Goal: Navigation & Orientation: Find specific page/section

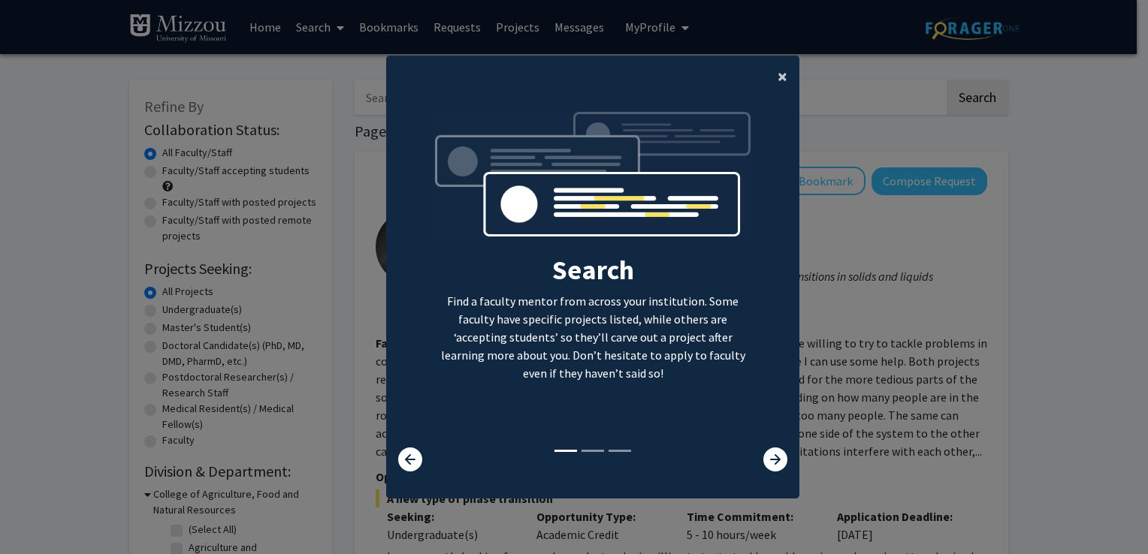
click at [777, 80] on span "×" at bounding box center [782, 76] width 10 height 23
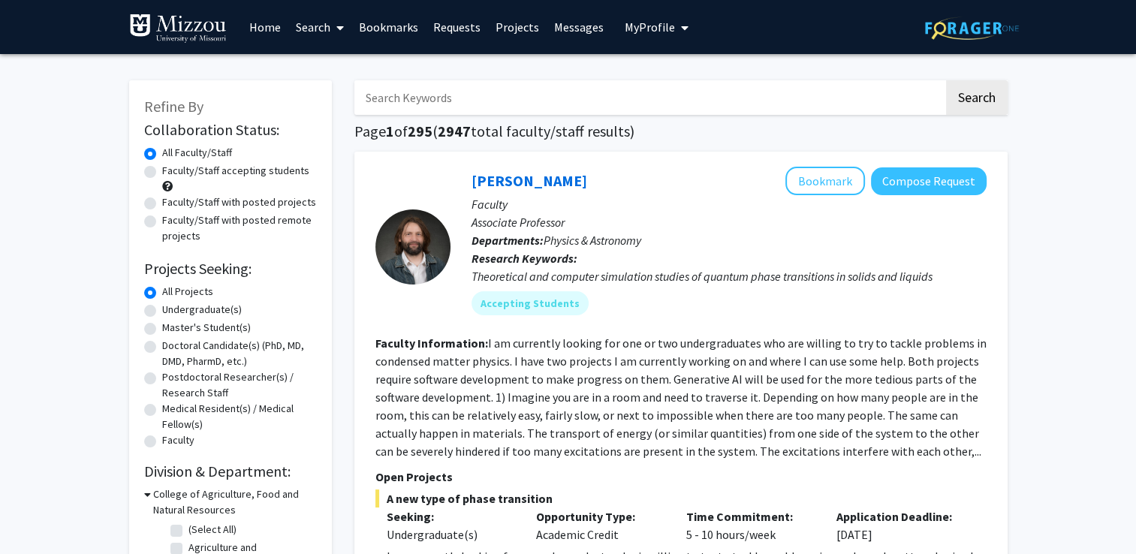
click at [260, 22] on link "Home" at bounding box center [265, 27] width 47 height 53
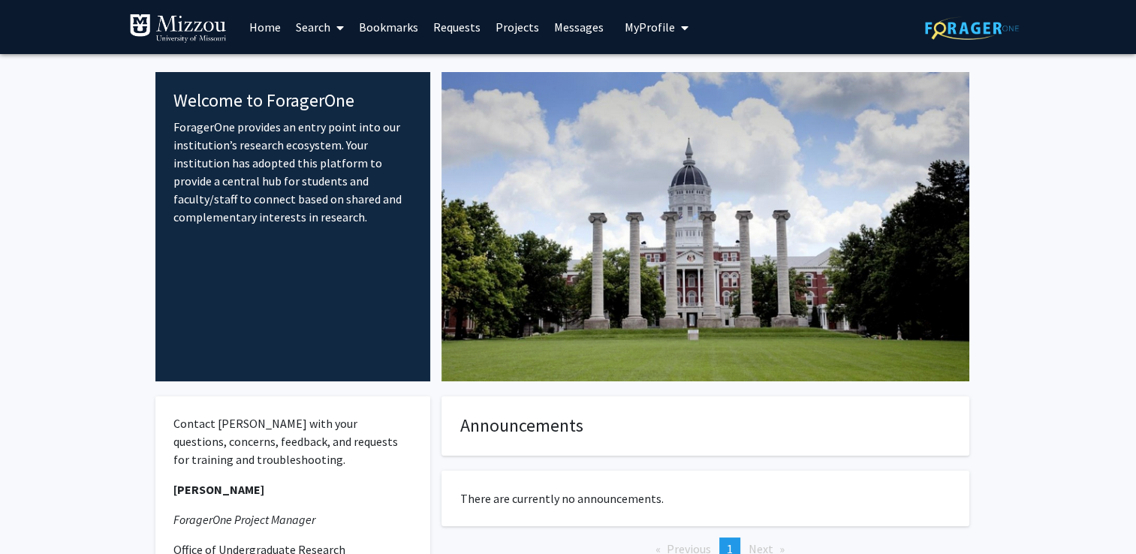
click at [650, 32] on span "My Profile" at bounding box center [650, 27] width 50 height 15
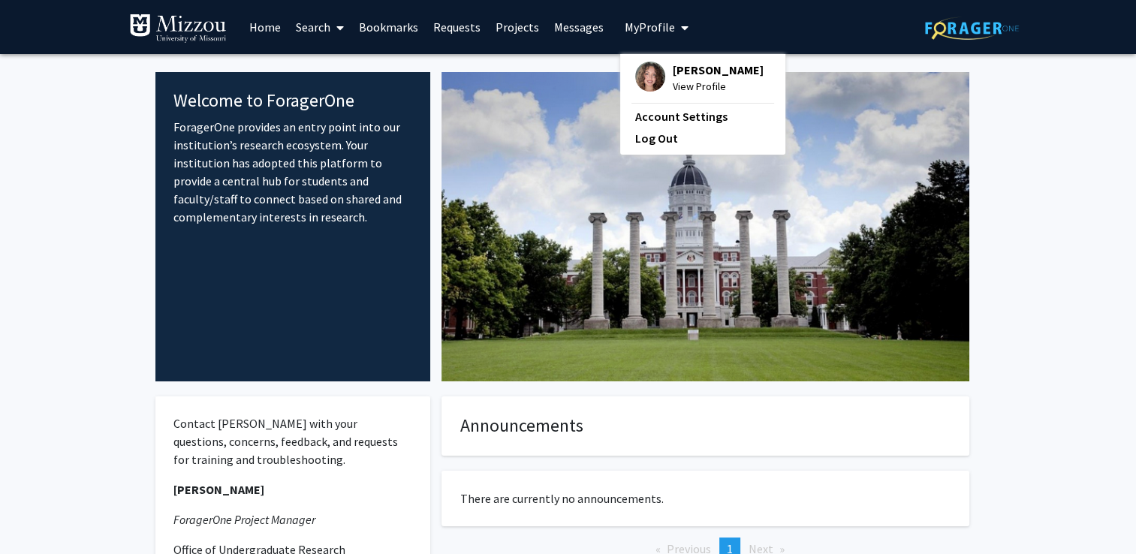
click at [681, 68] on span "[PERSON_NAME]" at bounding box center [718, 70] width 91 height 17
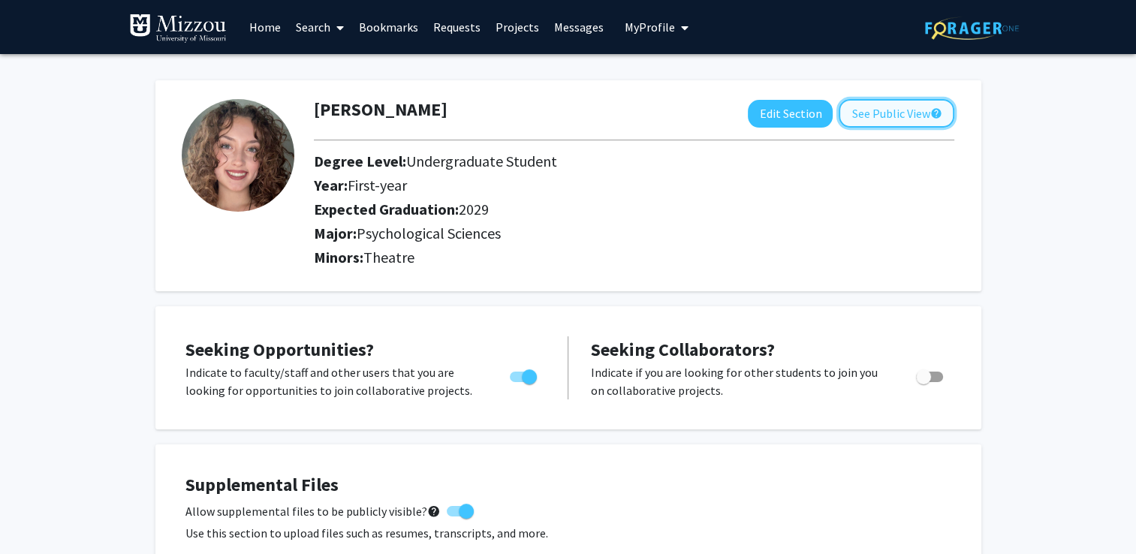
click at [880, 110] on button "See Public View help" at bounding box center [897, 113] width 116 height 29
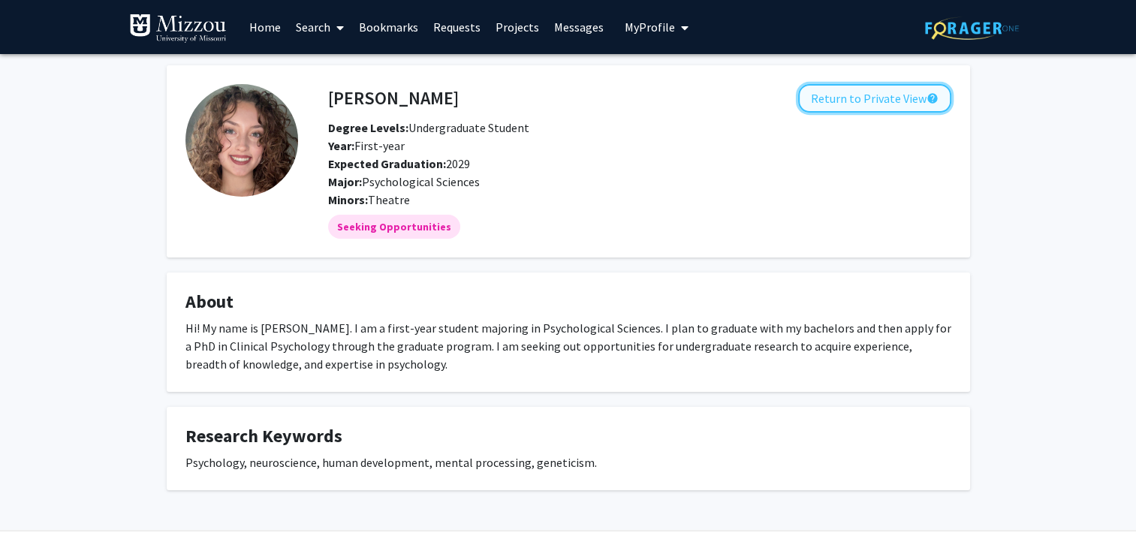
click at [853, 104] on button "Return to Private View help" at bounding box center [874, 98] width 153 height 29
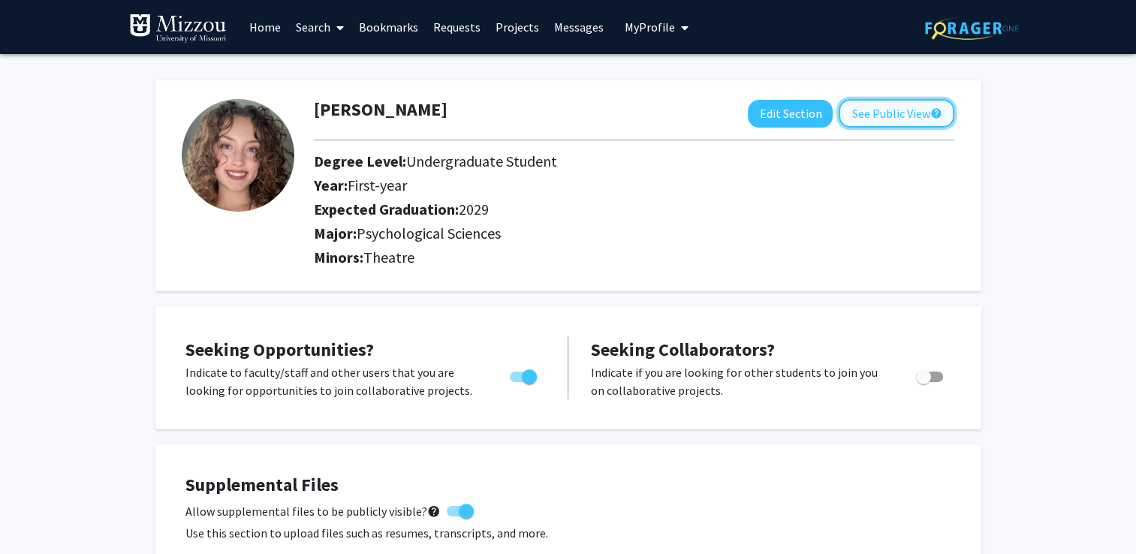
click at [873, 108] on button "See Public View help" at bounding box center [897, 113] width 116 height 29
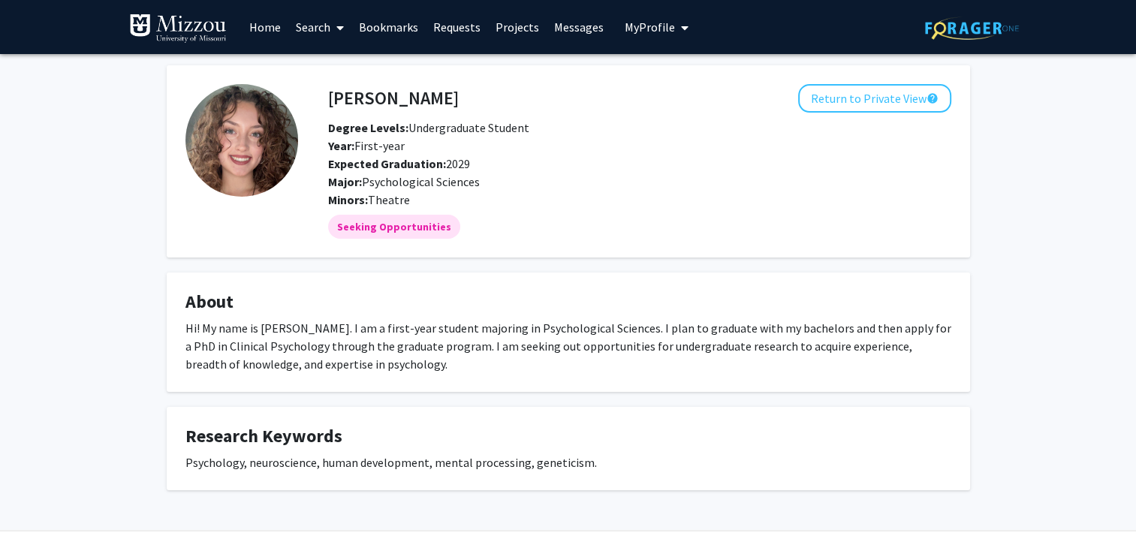
click at [110, 286] on div "[PERSON_NAME] Return to Private View help Degree Levels: Undergraduate Student …" at bounding box center [568, 296] width 1136 height 485
